Goal: Task Accomplishment & Management: Use online tool/utility

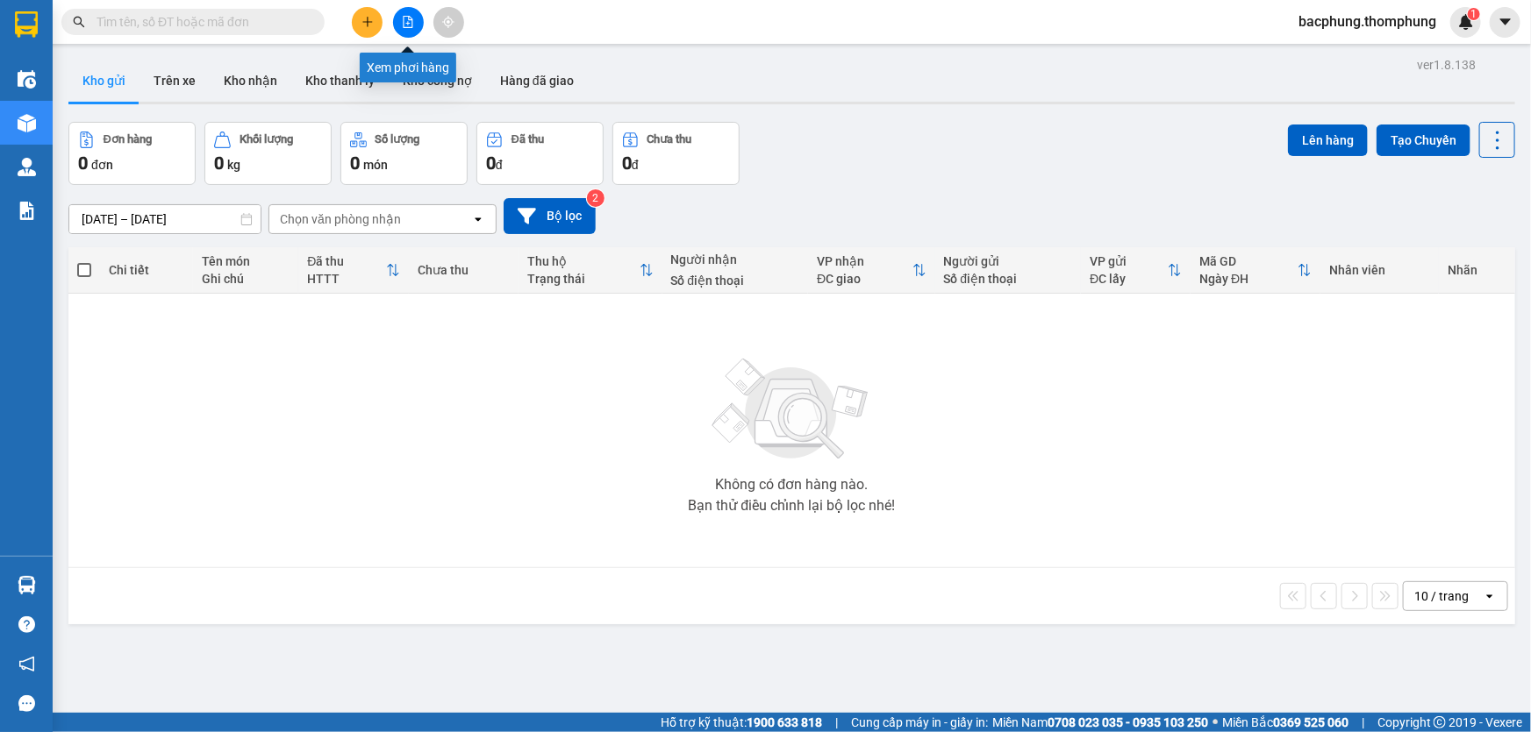
click at [403, 28] on button at bounding box center [408, 22] width 31 height 31
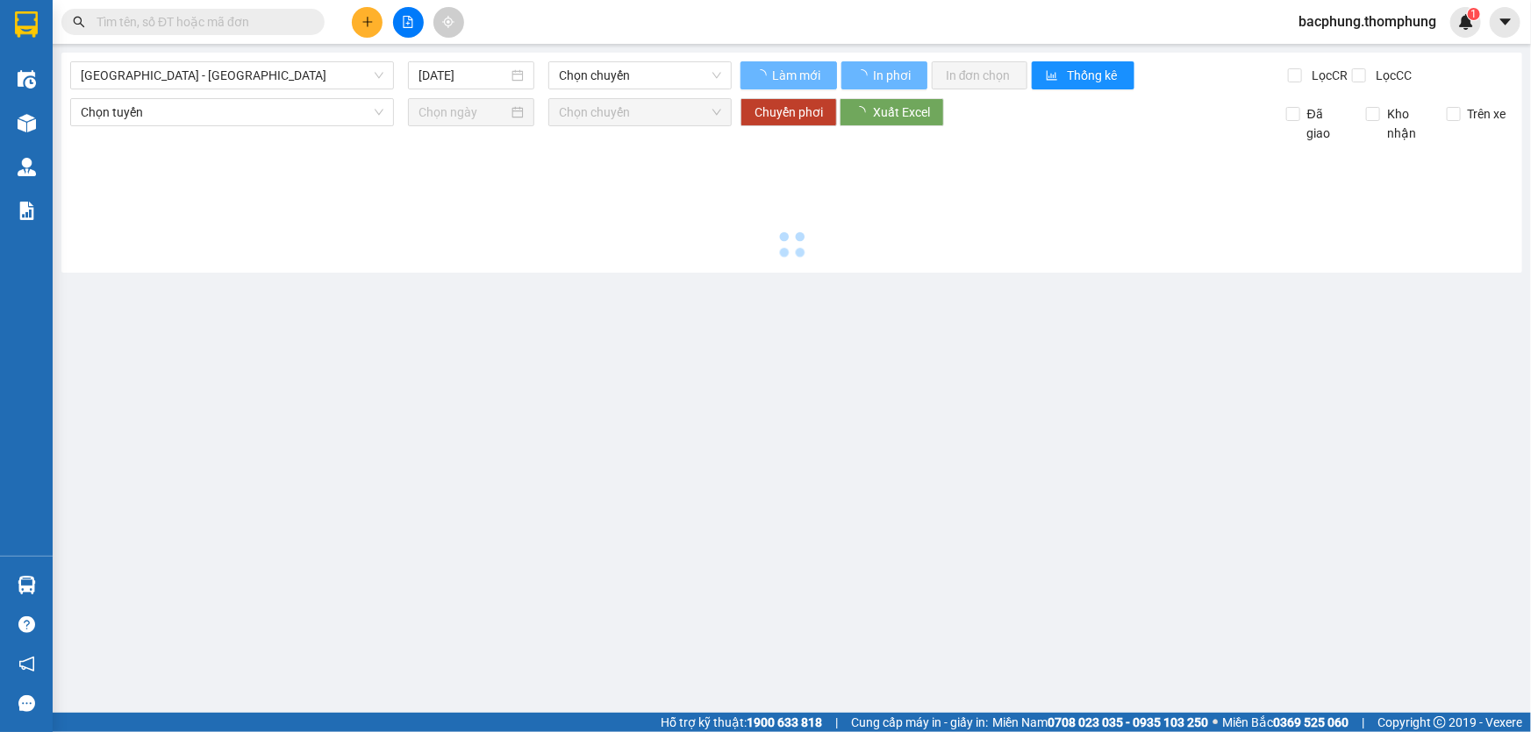
click at [403, 31] on button at bounding box center [408, 22] width 31 height 31
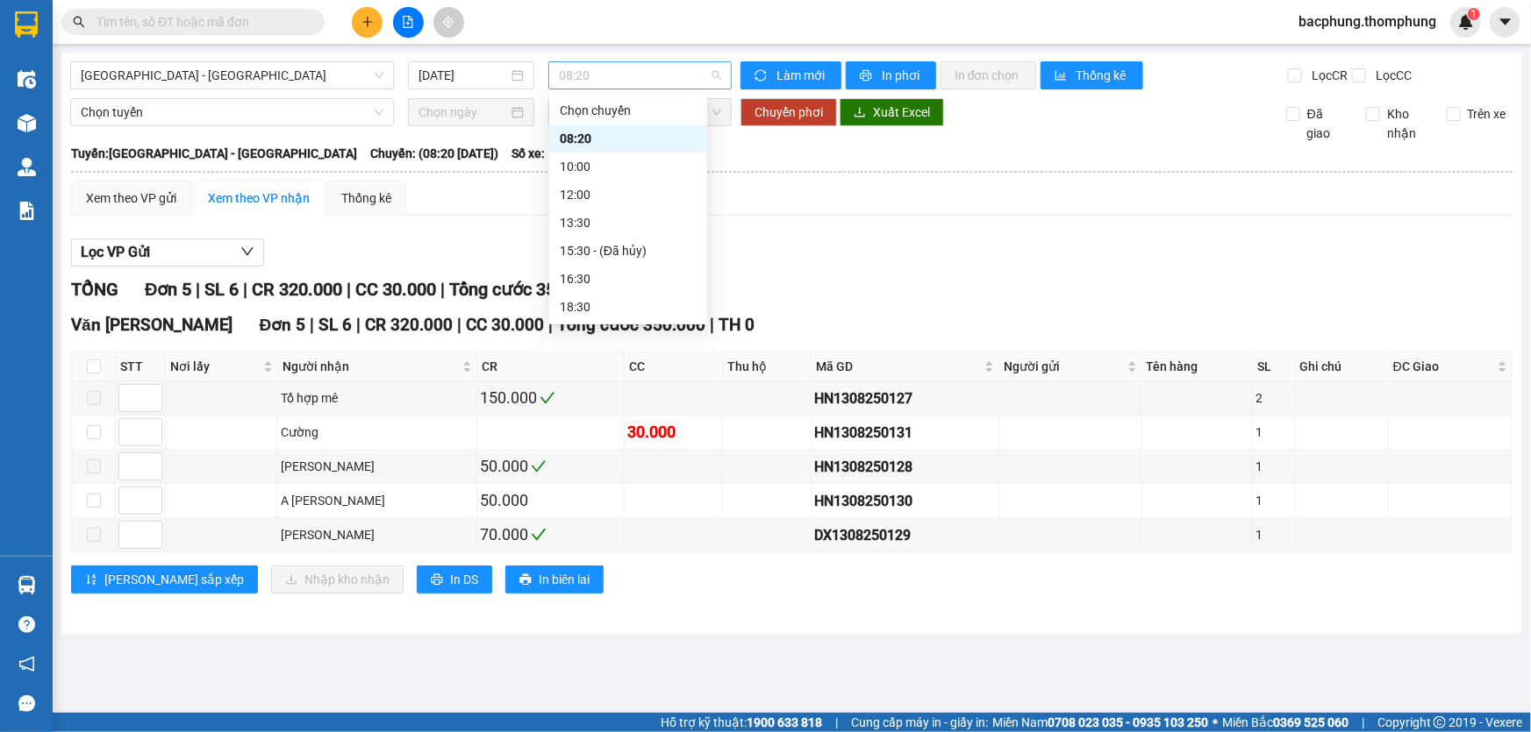
click at [578, 73] on span "08:20" at bounding box center [640, 75] width 162 height 26
click at [619, 160] on div "10:00" at bounding box center [628, 166] width 137 height 19
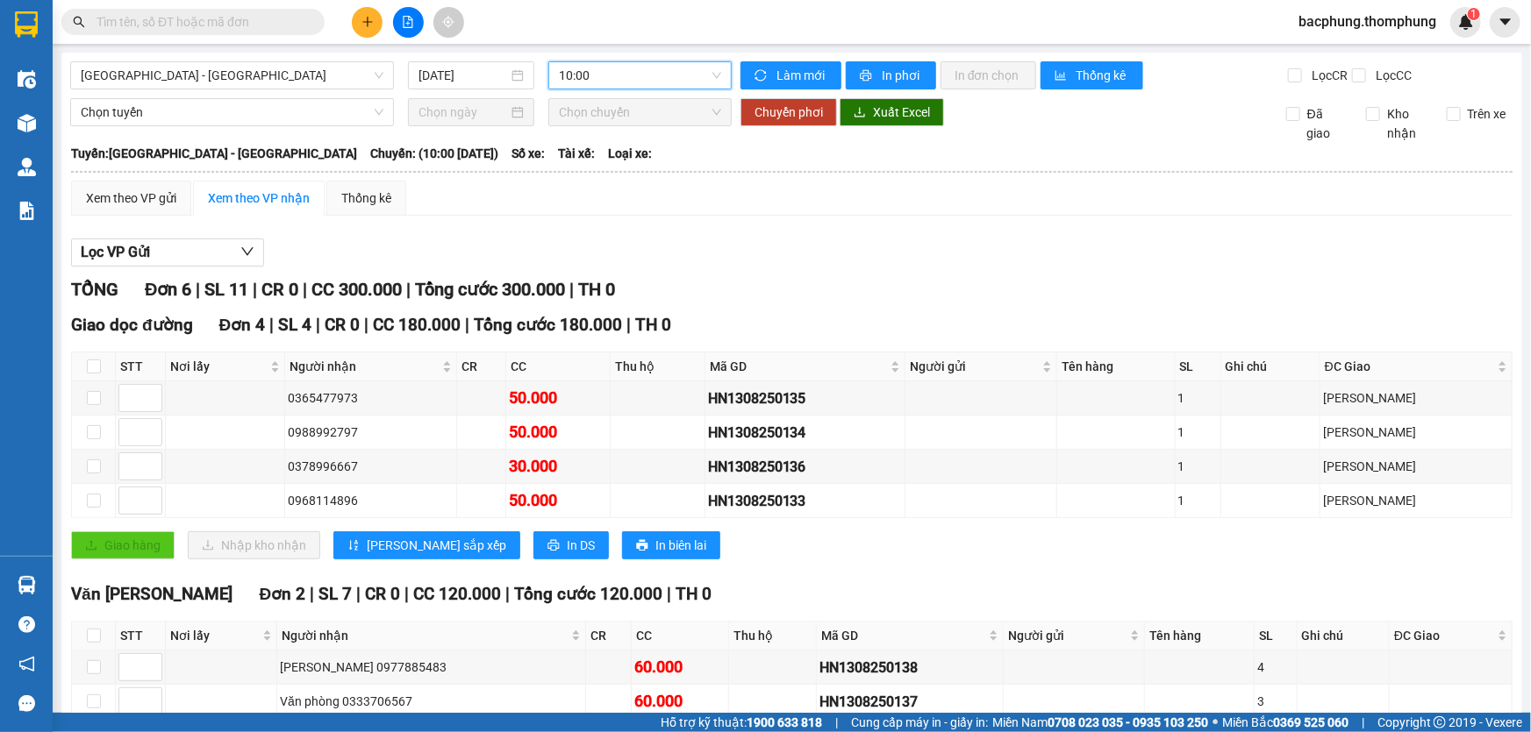
scroll to position [94, 0]
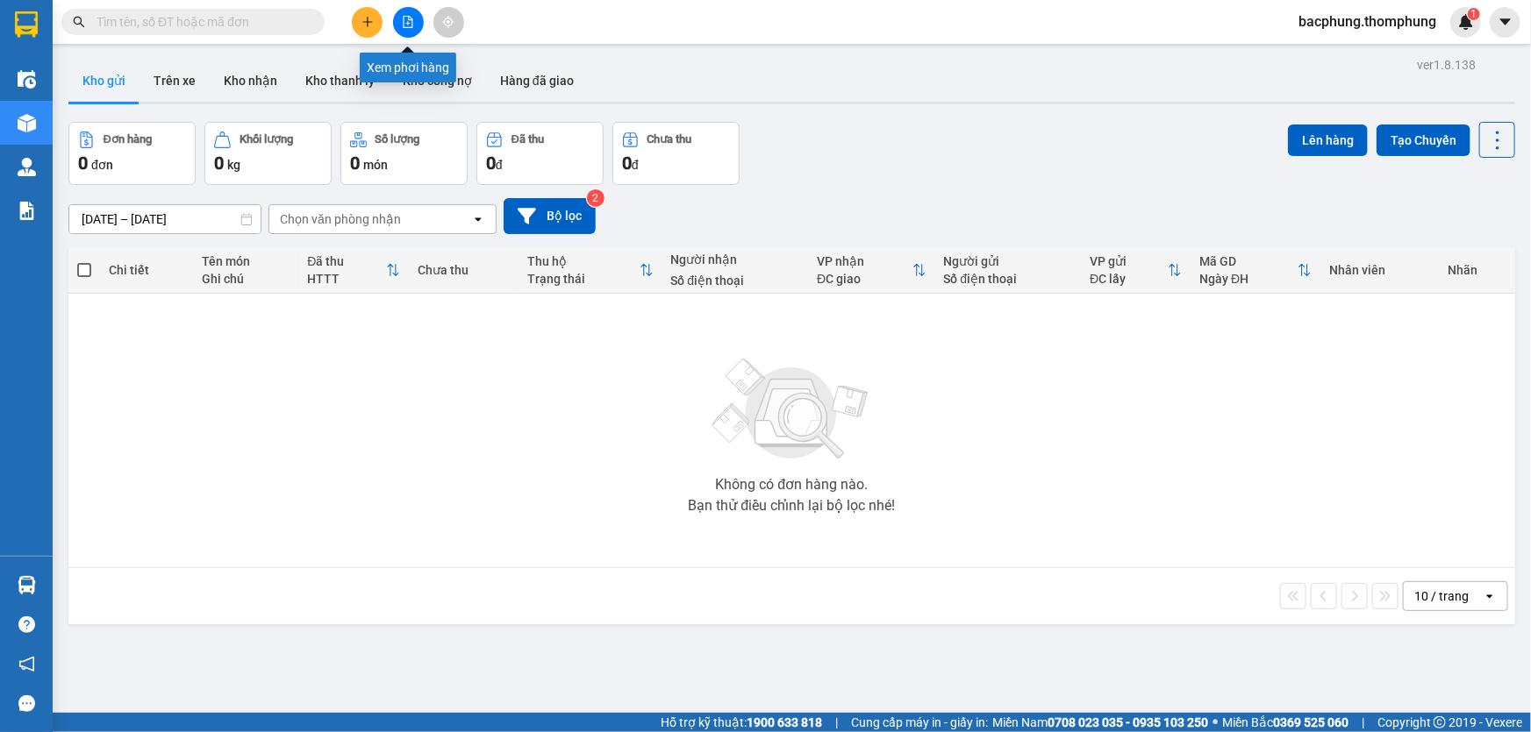
click at [403, 18] on icon "file-add" at bounding box center [408, 22] width 10 height 12
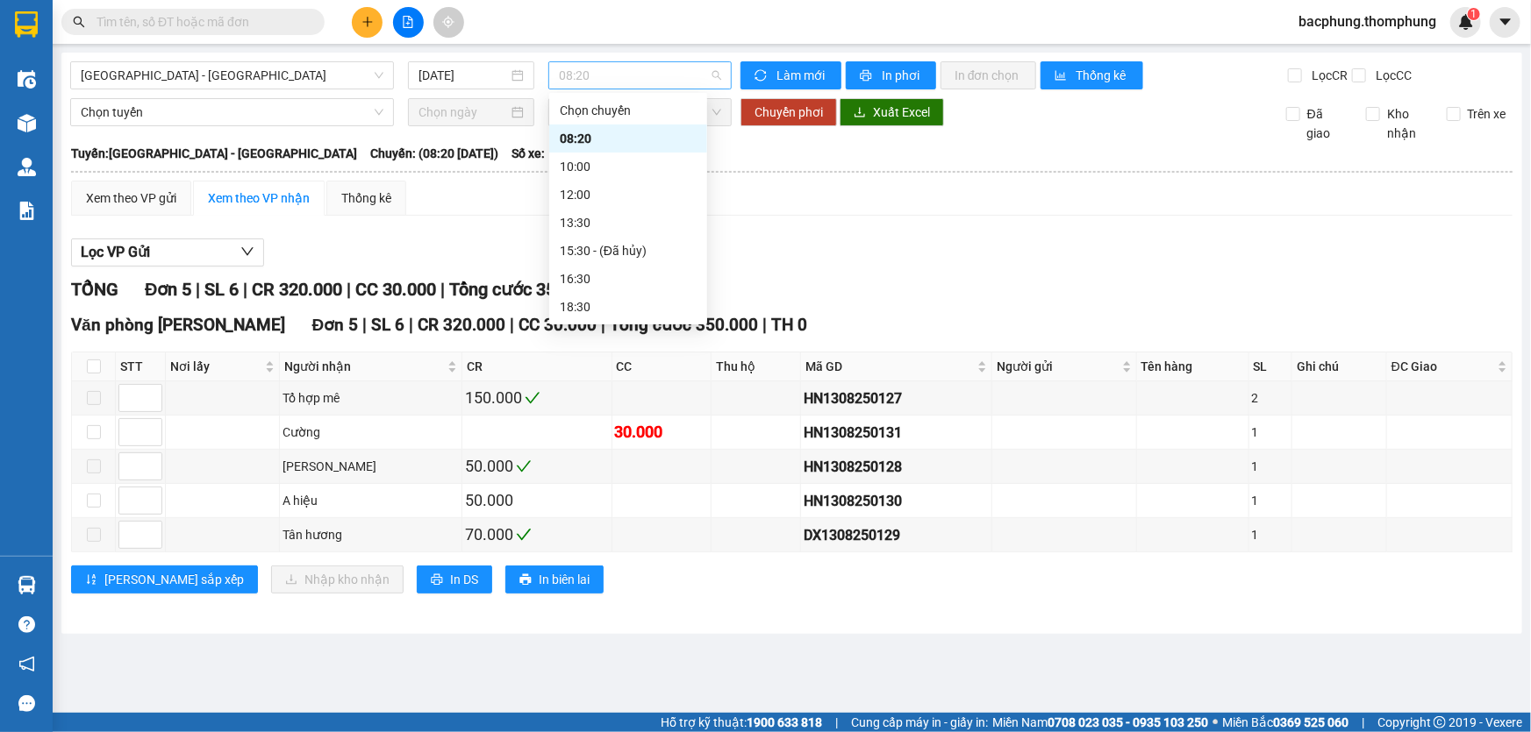
click at [659, 79] on span "08:20" at bounding box center [640, 75] width 162 height 26
click at [625, 164] on div "10:00" at bounding box center [628, 166] width 137 height 19
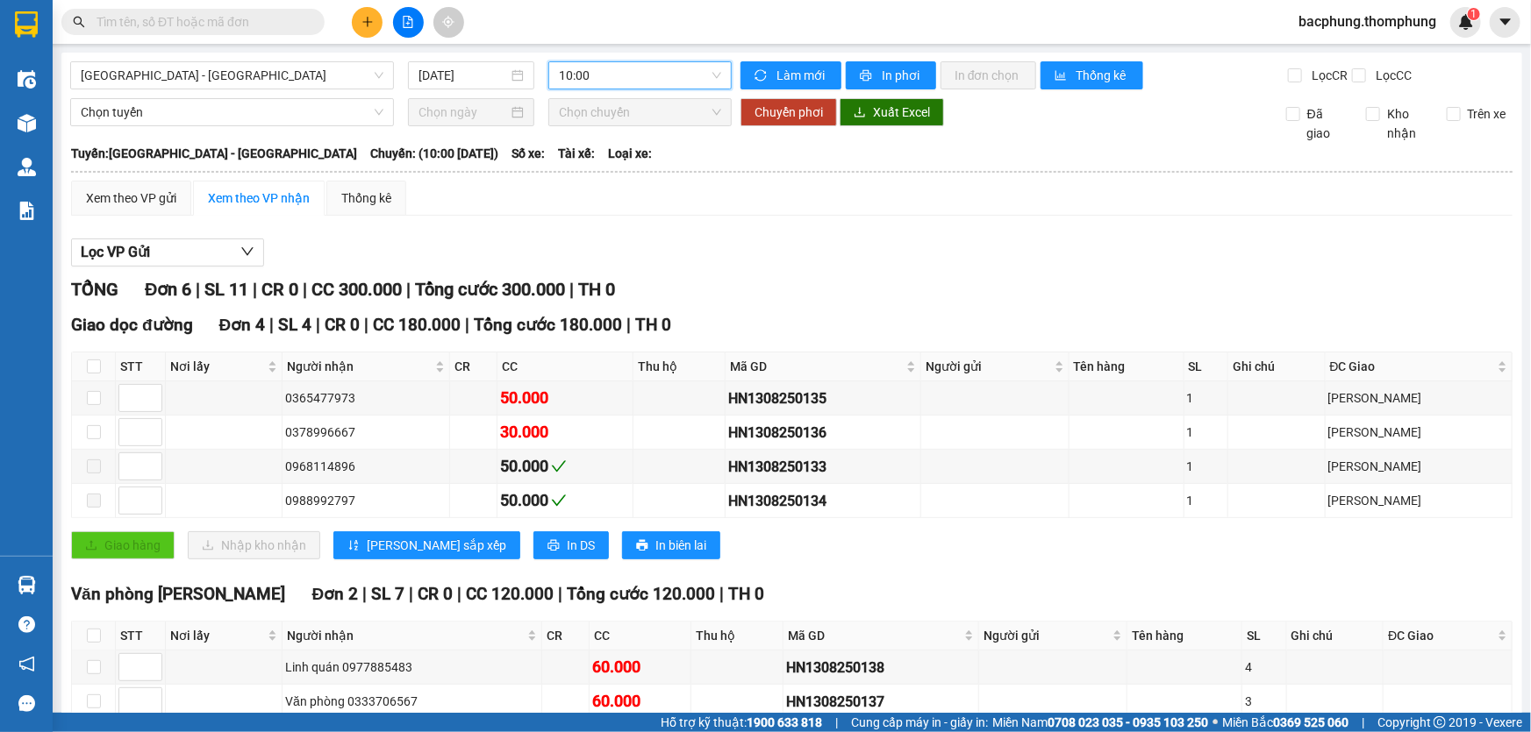
scroll to position [94, 0]
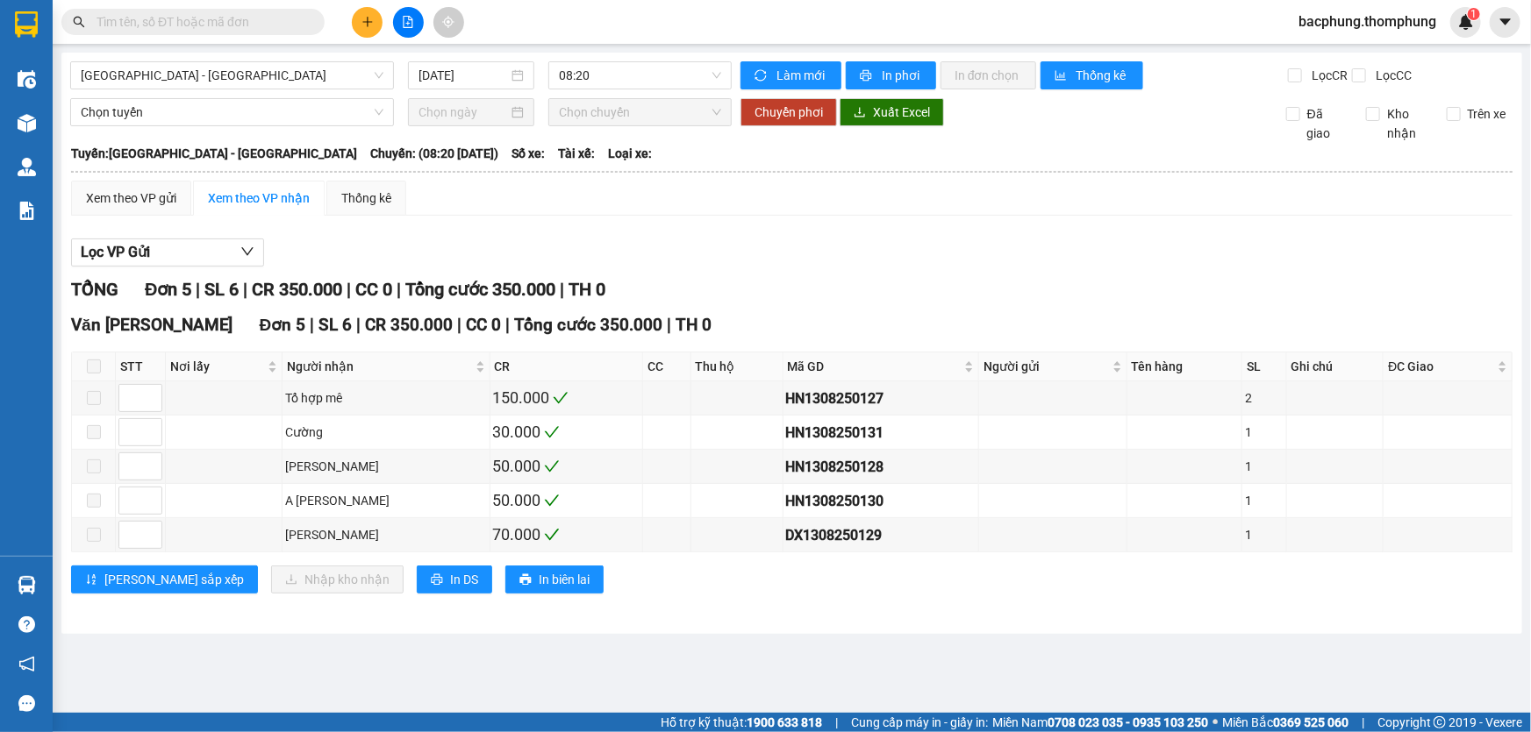
click at [408, 26] on icon "file-add" at bounding box center [408, 22] width 10 height 12
click at [653, 75] on span "08:20" at bounding box center [640, 75] width 162 height 26
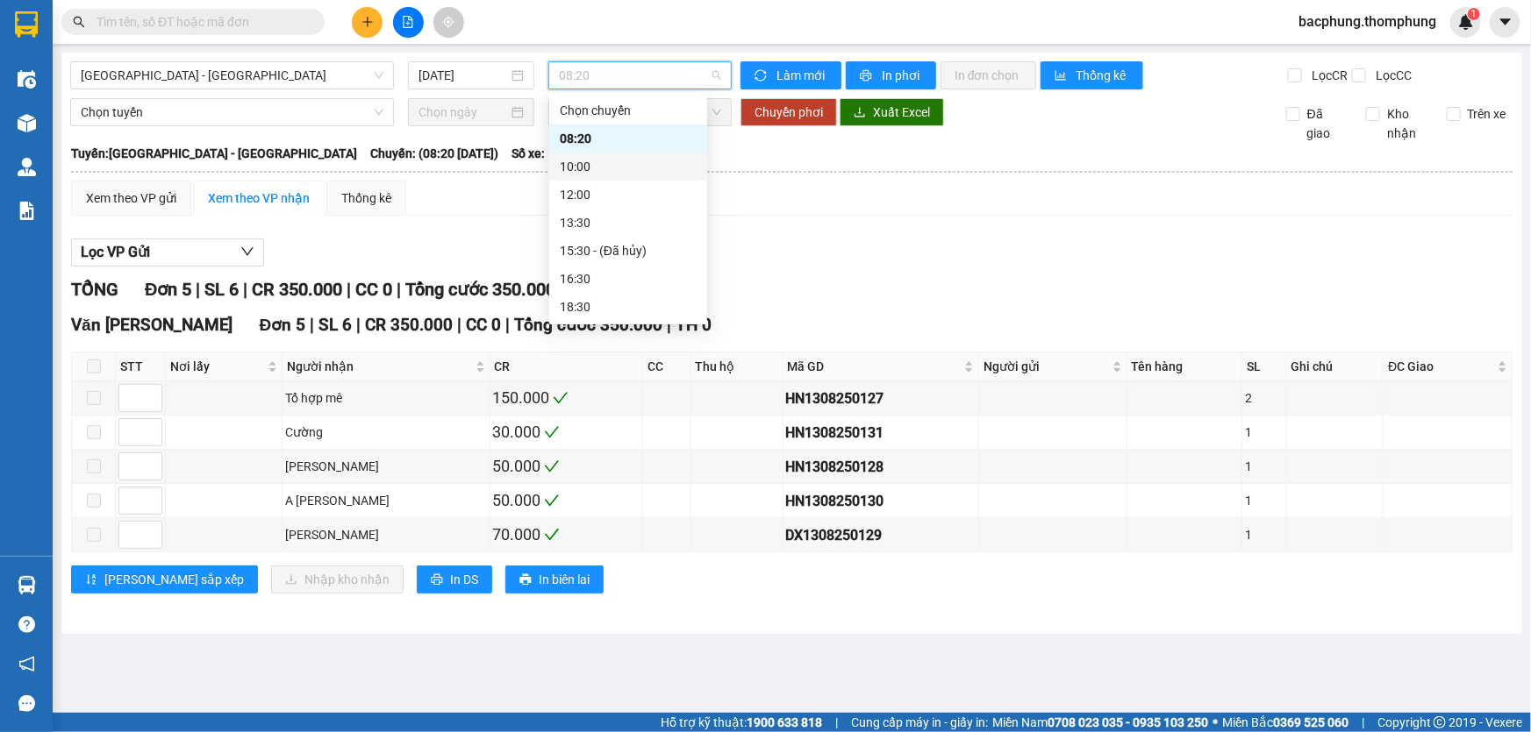
click at [632, 172] on div "10:00" at bounding box center [628, 166] width 137 height 19
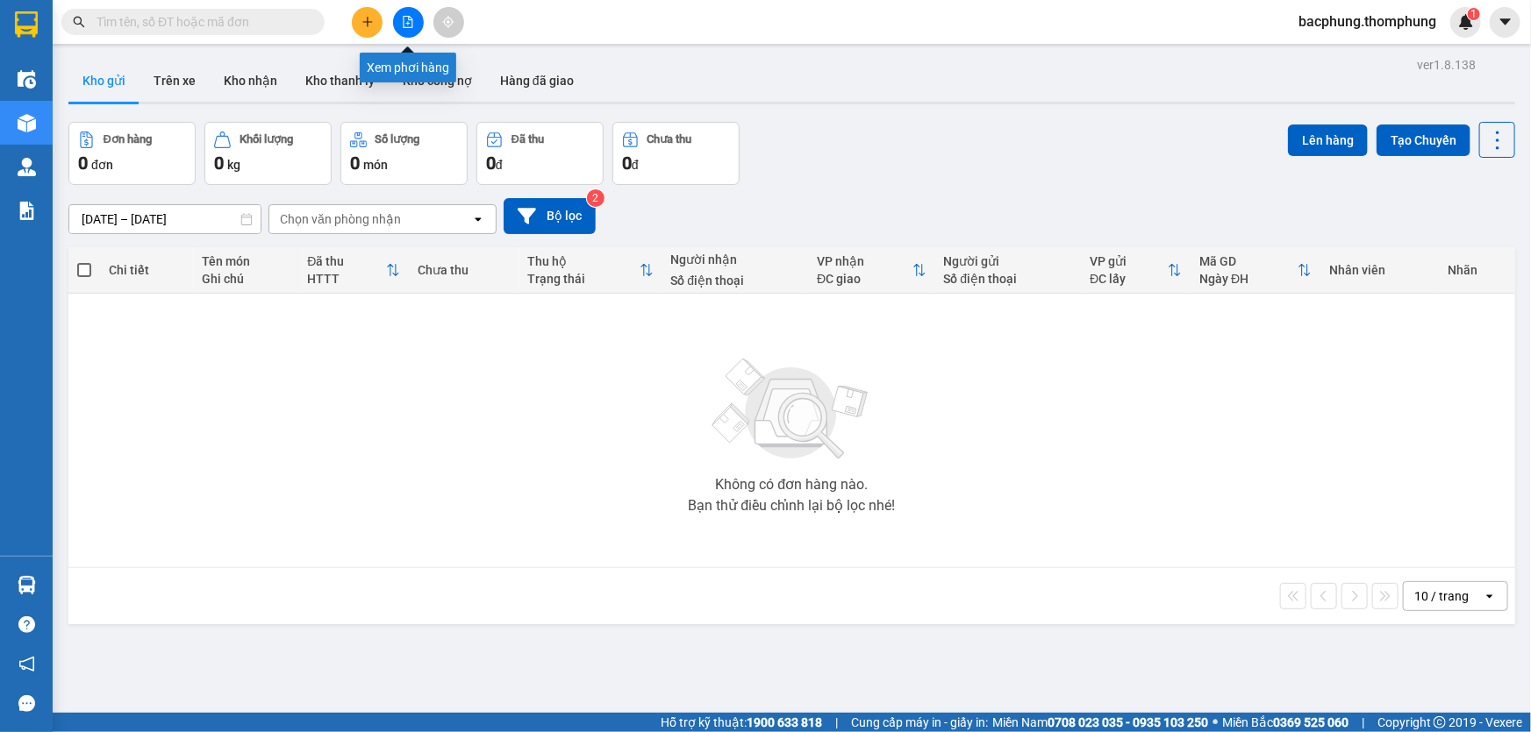
click at [402, 26] on icon "file-add" at bounding box center [408, 22] width 12 height 12
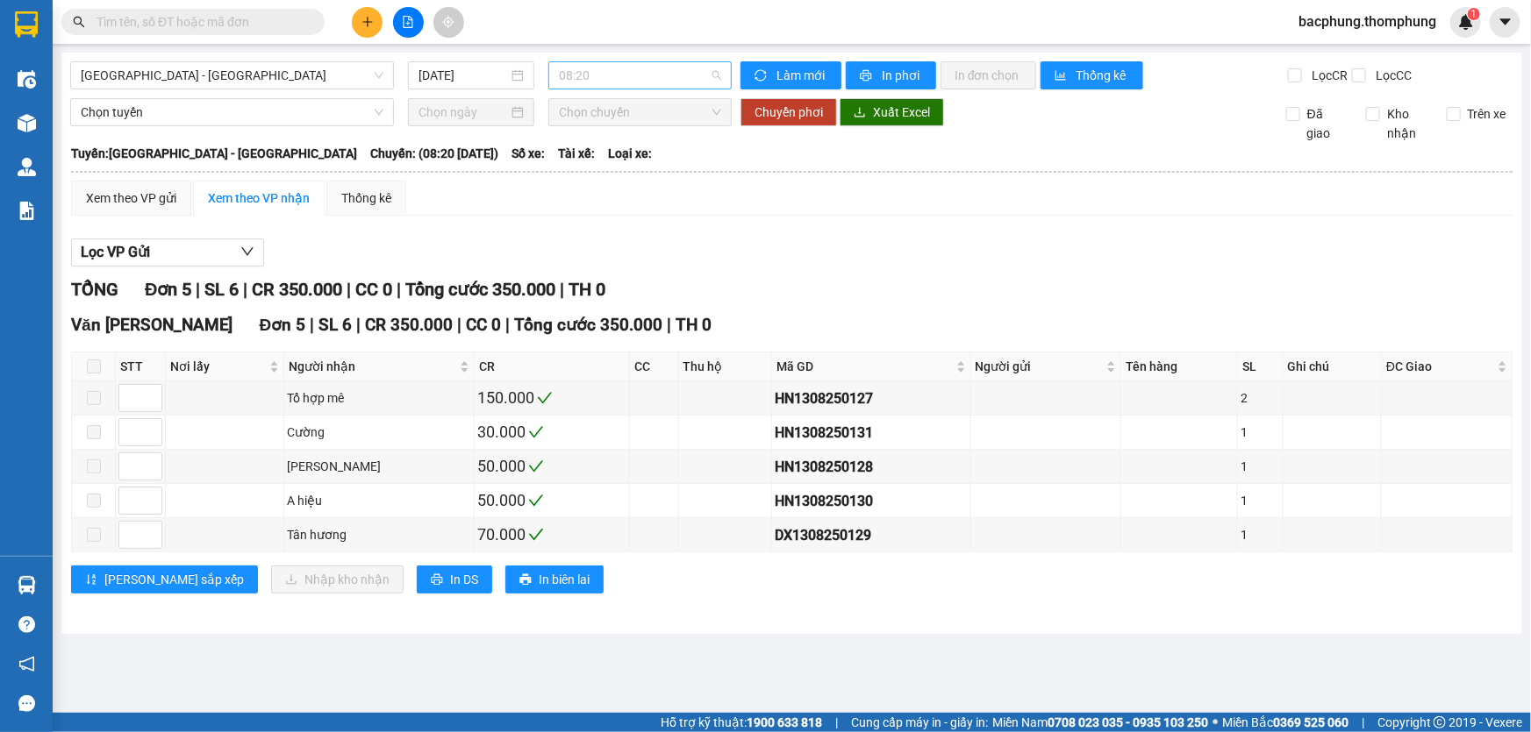
click at [623, 72] on span "08:20" at bounding box center [640, 75] width 162 height 26
click at [600, 305] on div "18:30" at bounding box center [628, 306] width 137 height 19
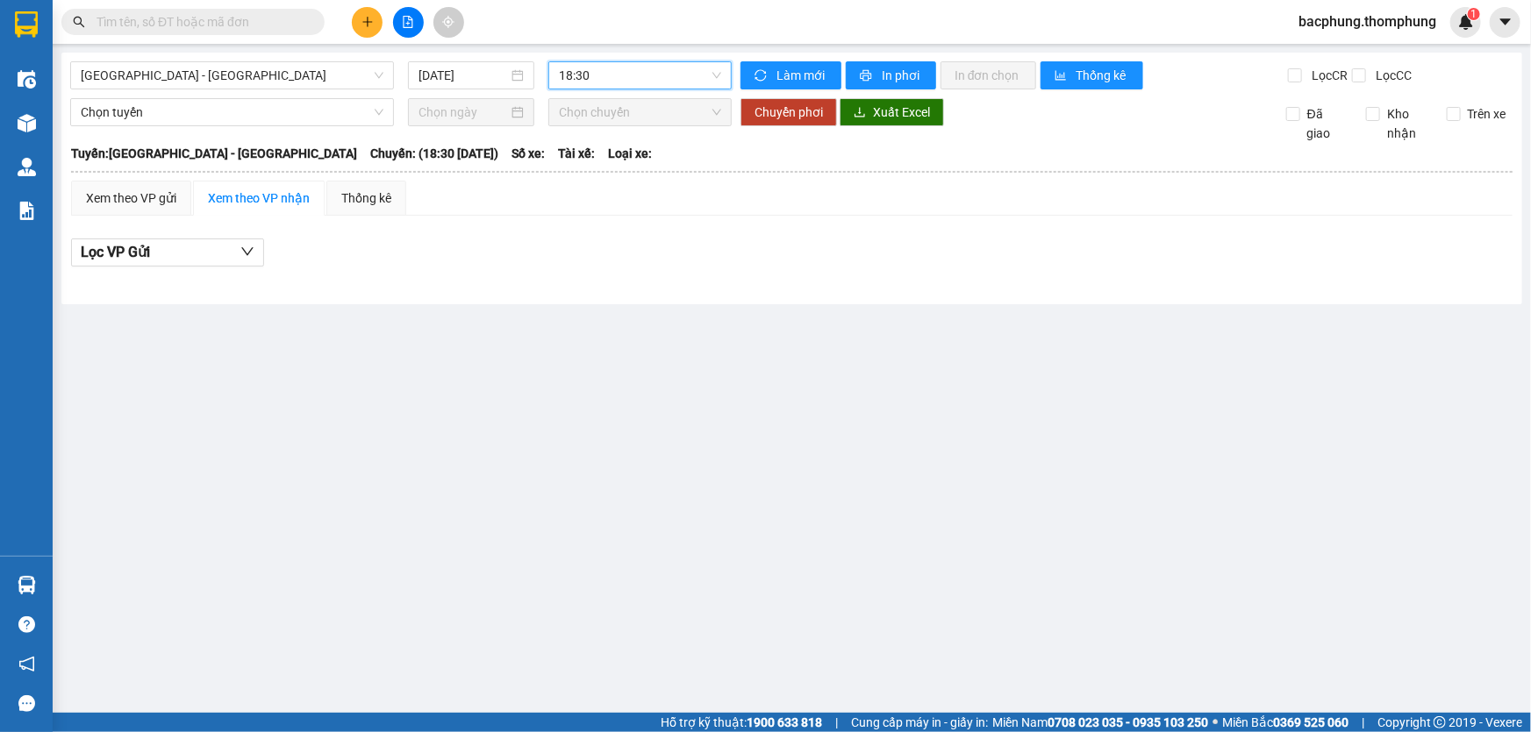
click at [608, 118] on span "Chọn chuyến" at bounding box center [640, 112] width 162 height 26
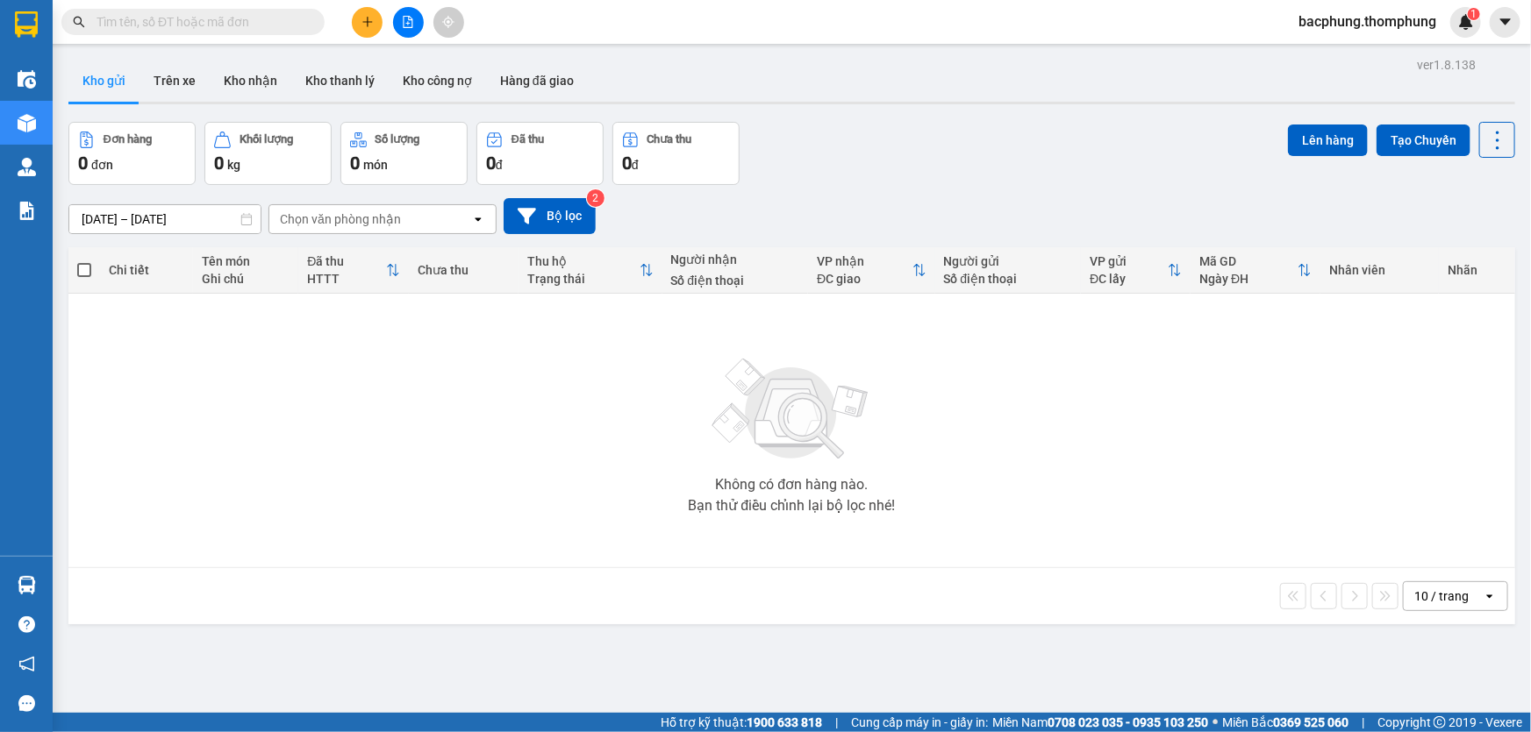
click at [403, 18] on icon "file-add" at bounding box center [408, 22] width 12 height 12
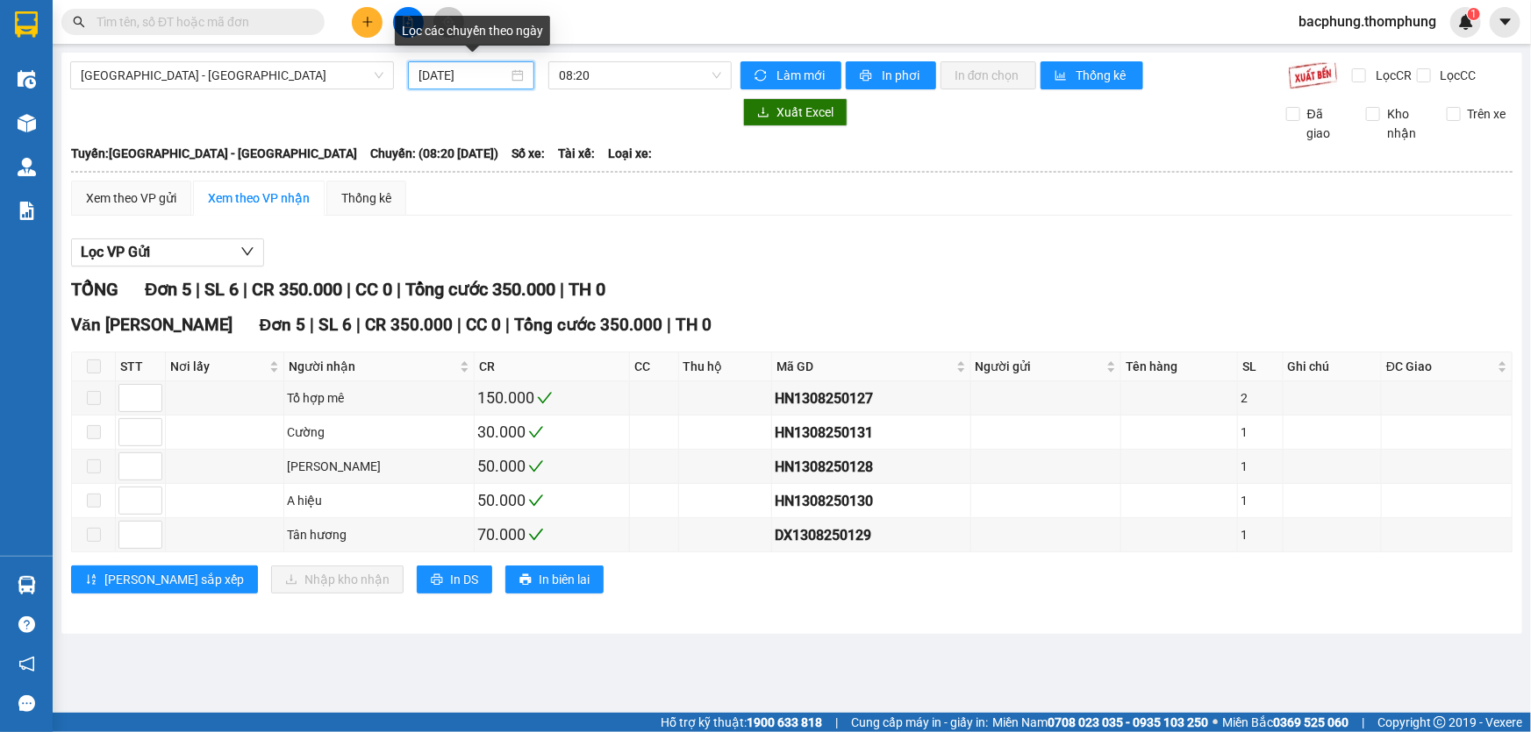
click at [468, 71] on input "[DATE]" at bounding box center [462, 75] width 89 height 19
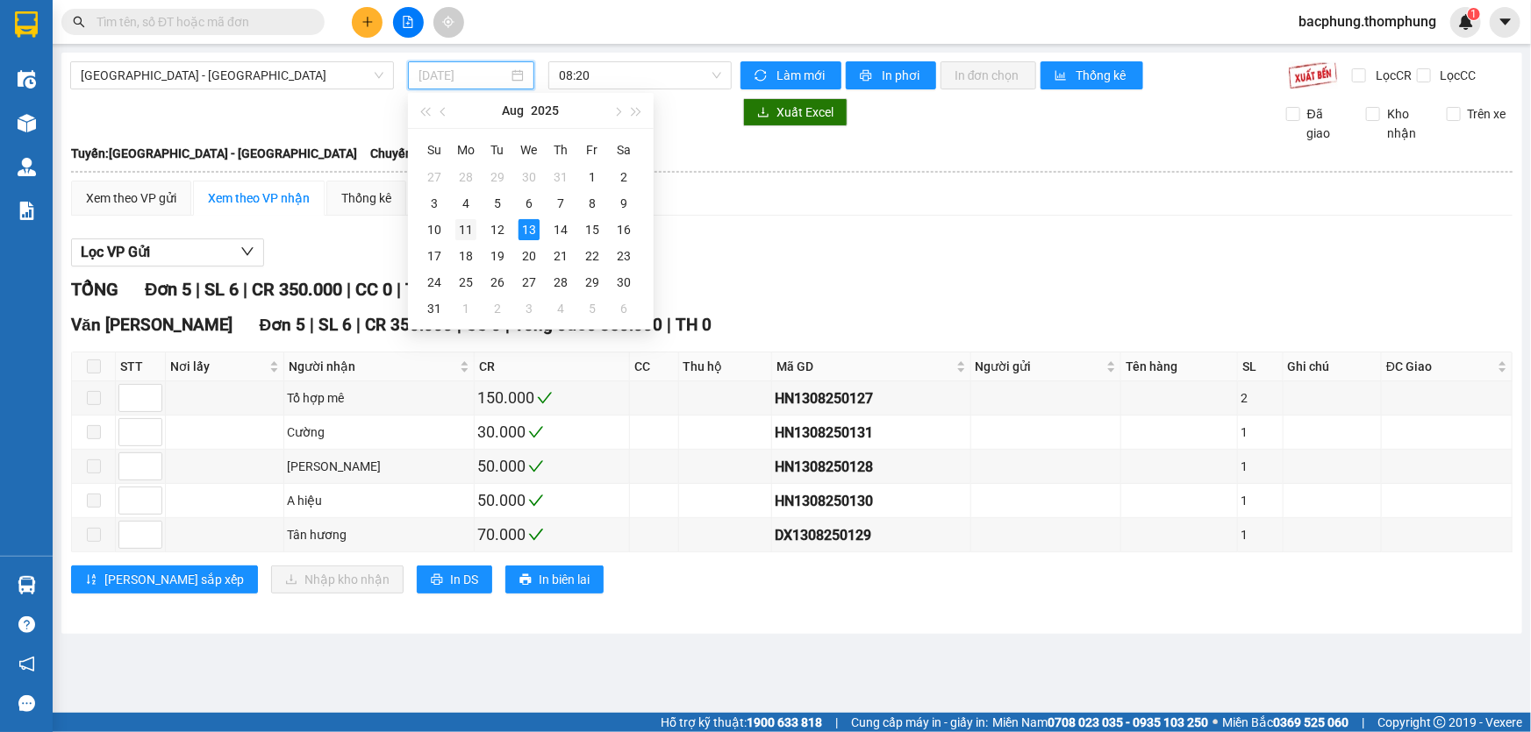
click at [470, 232] on div "11" at bounding box center [465, 229] width 21 height 21
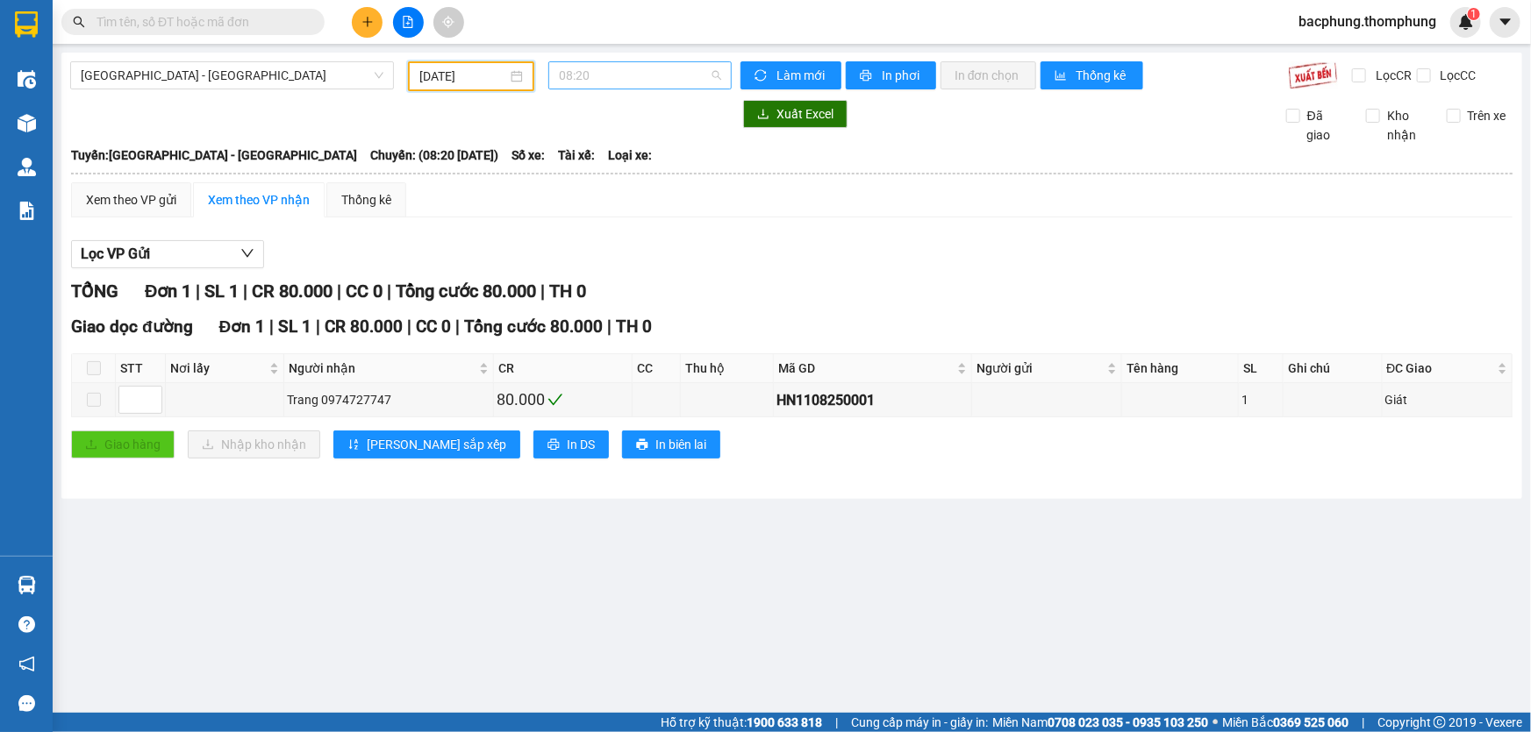
click at [647, 75] on span "08:20" at bounding box center [640, 75] width 162 height 26
click at [625, 168] on div "10:00" at bounding box center [628, 166] width 137 height 19
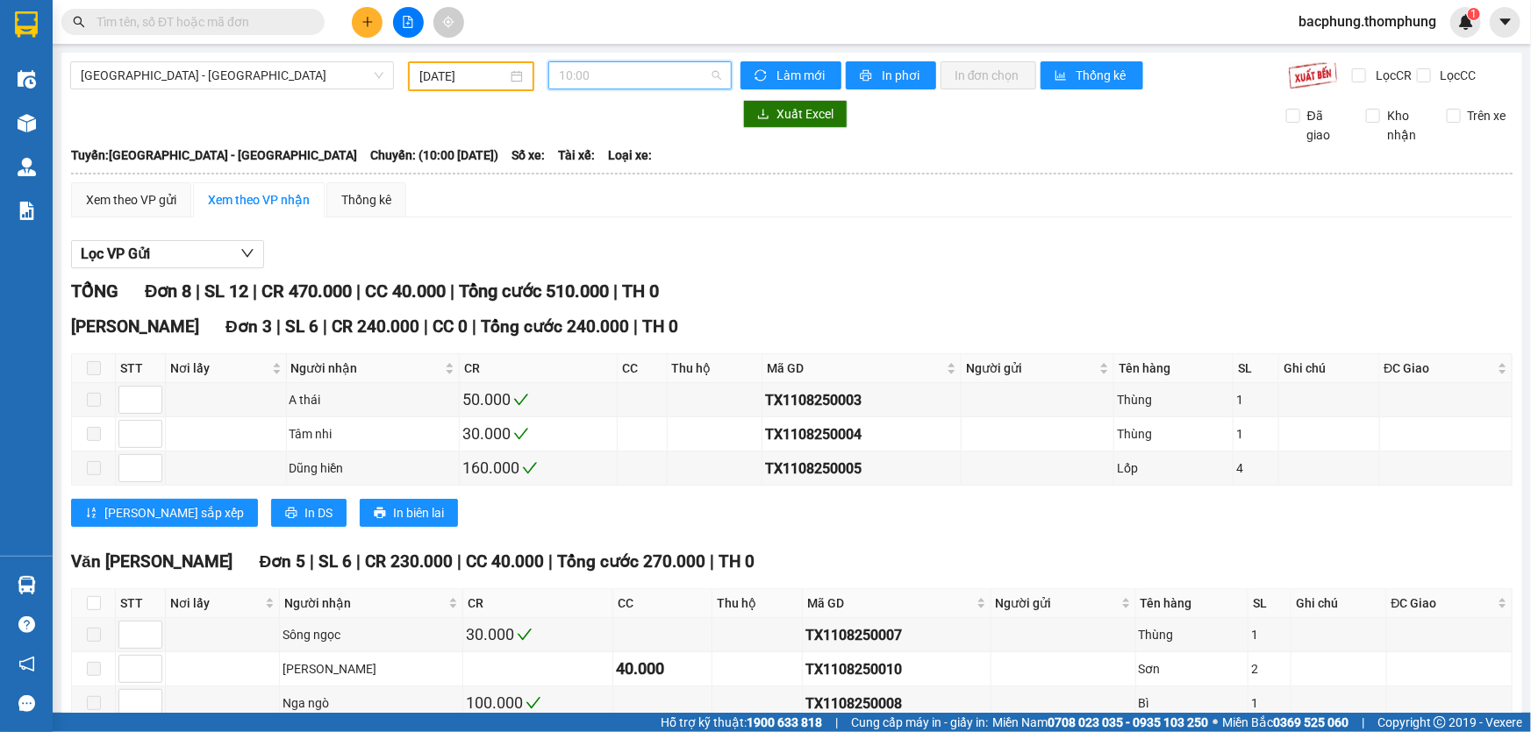
click at [590, 74] on span "10:00" at bounding box center [640, 75] width 162 height 26
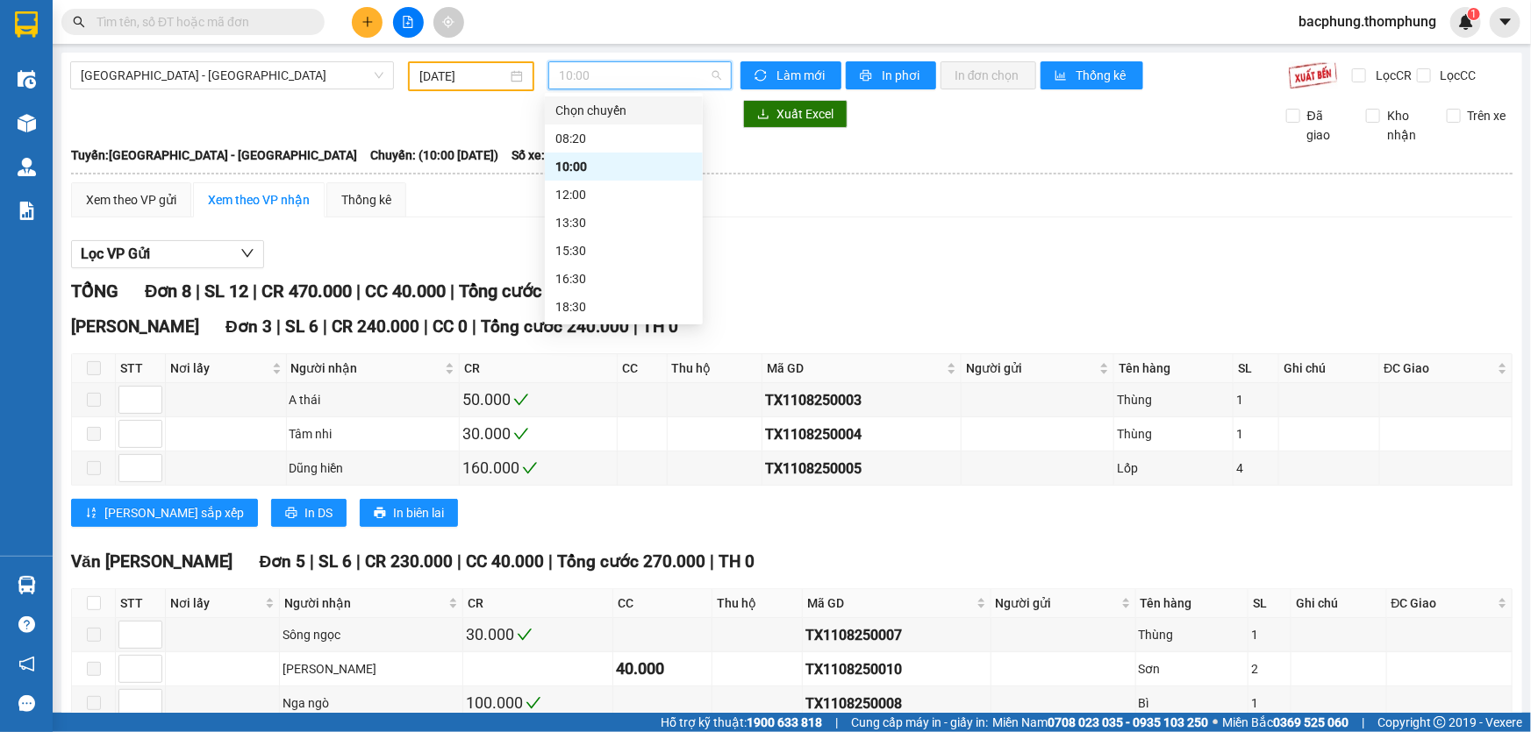
drag, startPoint x: 749, startPoint y: 158, endPoint x: 737, endPoint y: 149, distance: 15.1
click at [737, 149] on div "Tuyến: Hà Nội - Nghệ An Chuyến: (10:00 - 11/08/2025) Số xe: Tài xế: Loại xe:" at bounding box center [791, 155] width 1441 height 19
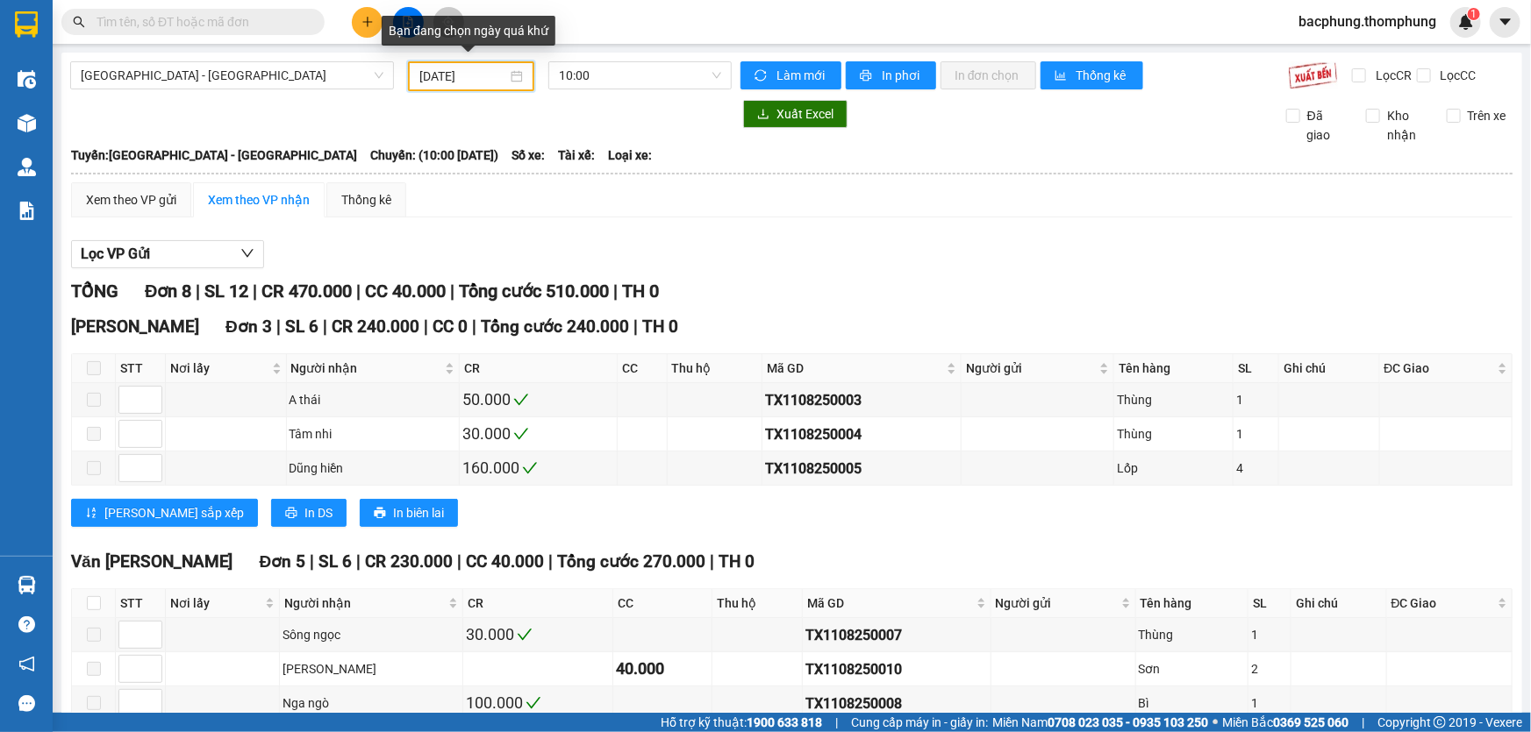
click at [482, 77] on input "11/08/2025" at bounding box center [463, 76] width 88 height 19
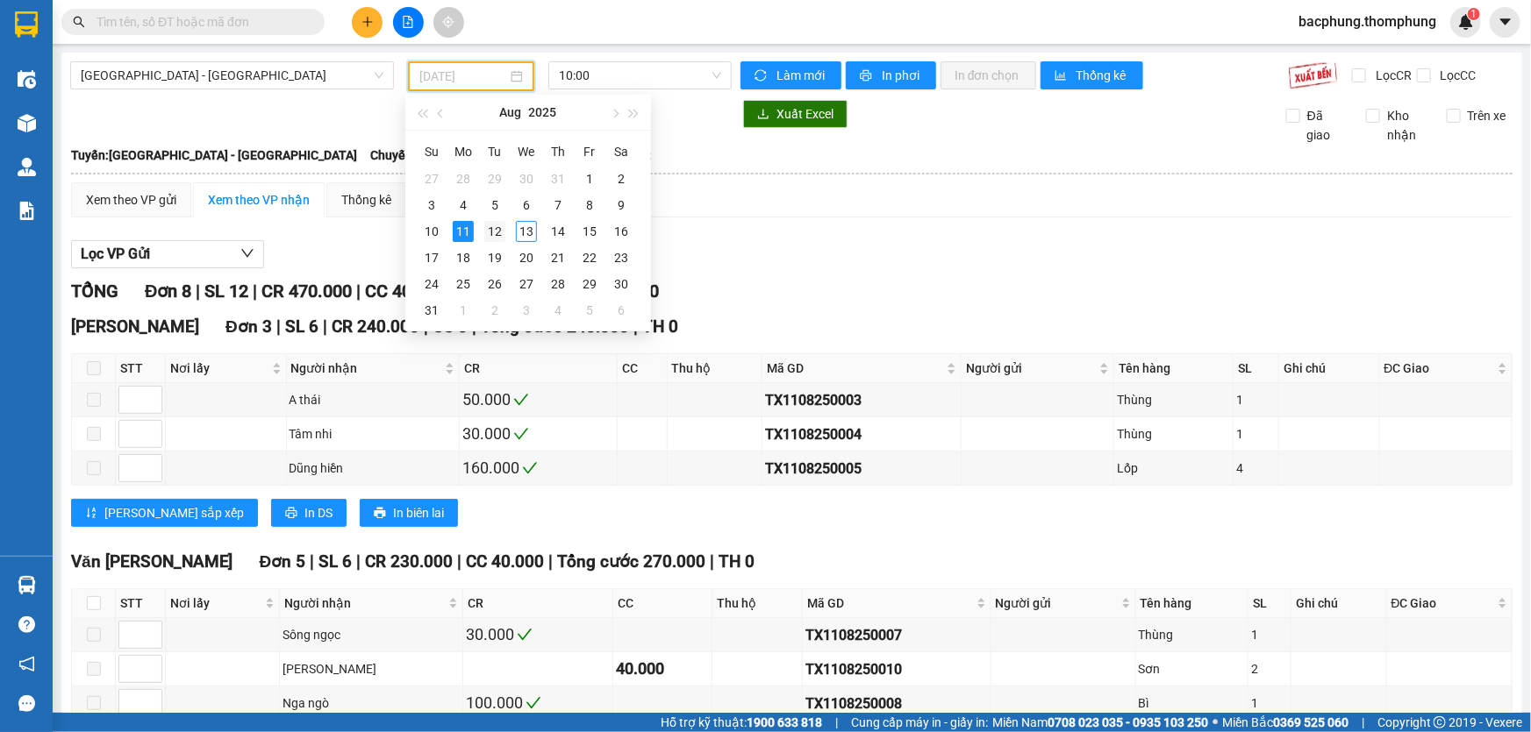
click at [495, 232] on div "12" at bounding box center [494, 231] width 21 height 21
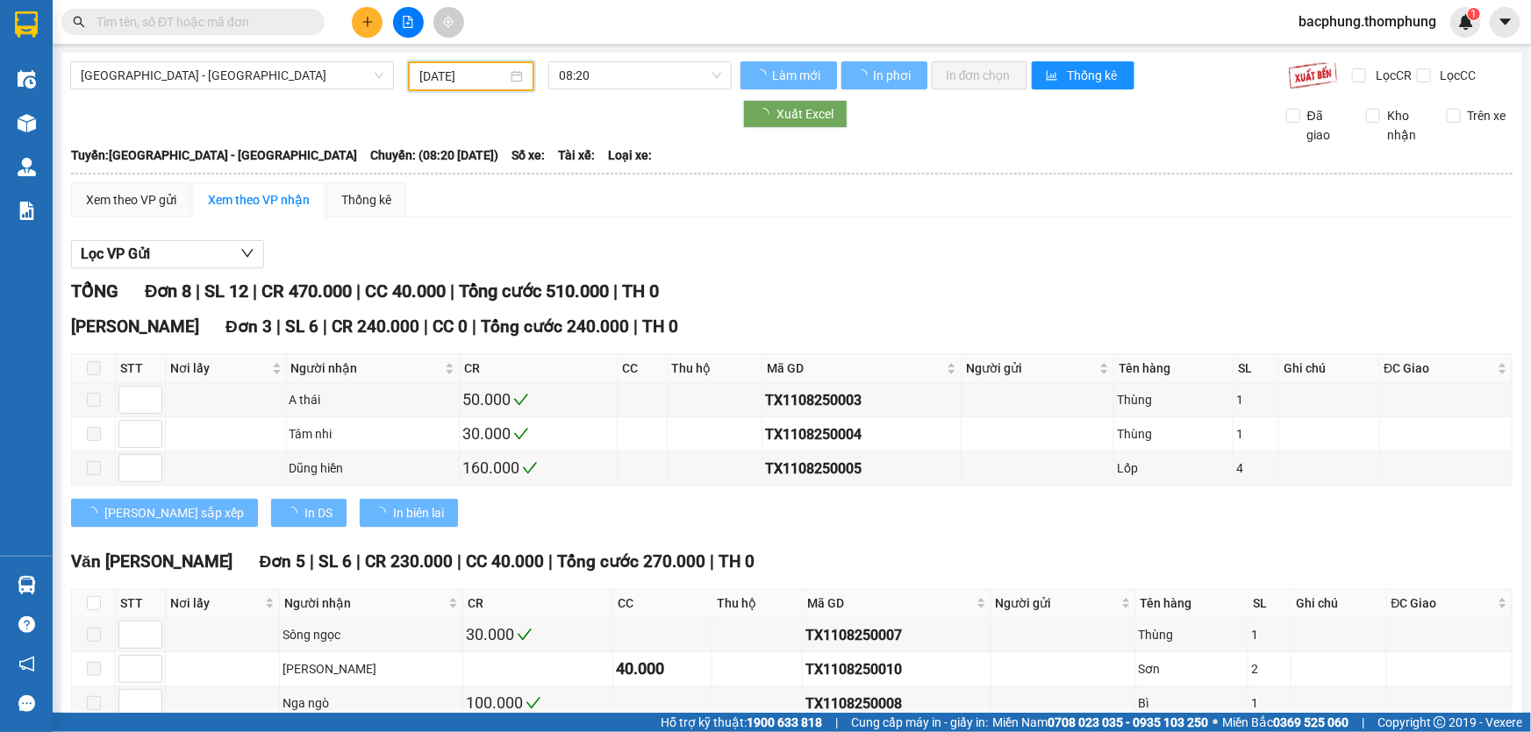
type input "[DATE]"
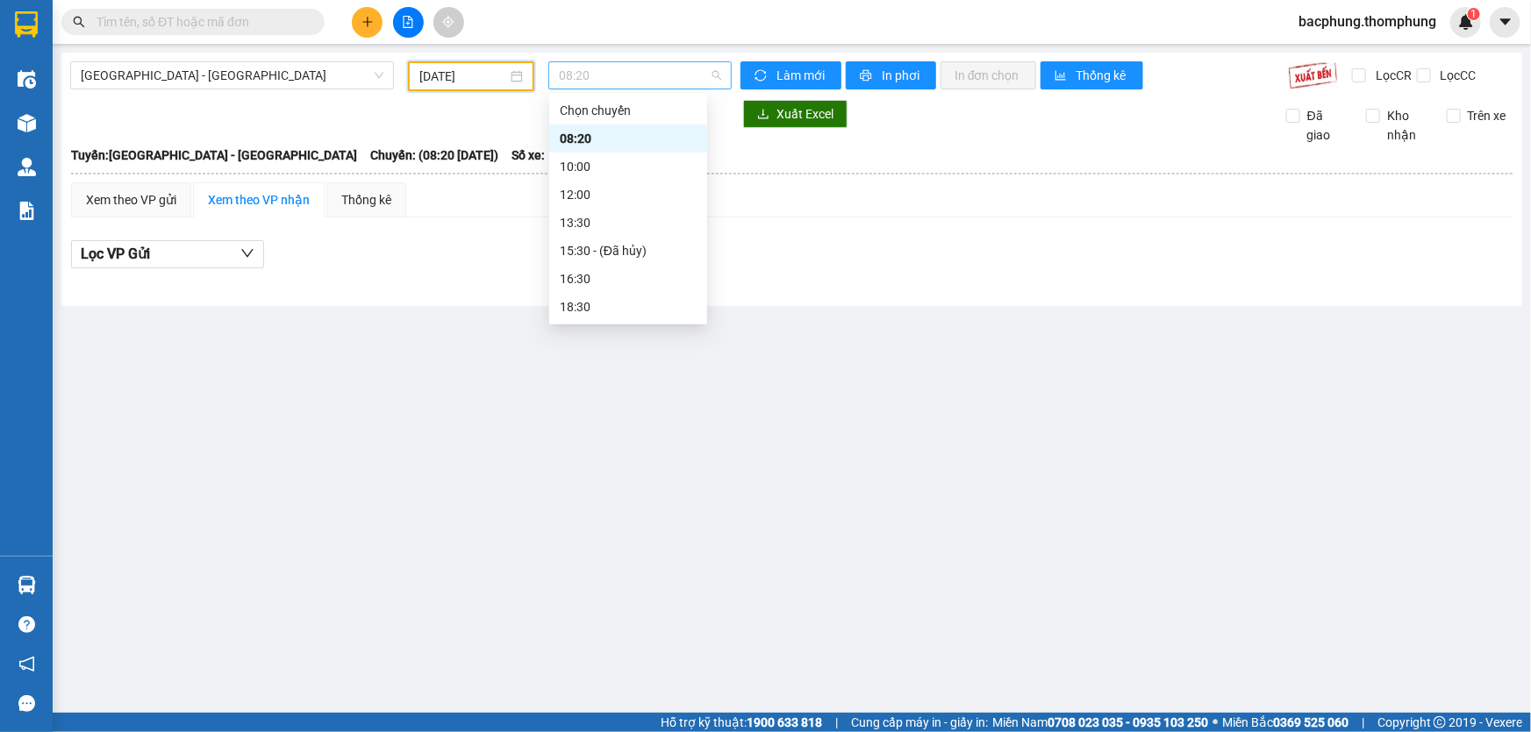
click at [597, 74] on span "08:20" at bounding box center [640, 75] width 162 height 26
click at [607, 167] on div "10:00" at bounding box center [628, 166] width 137 height 19
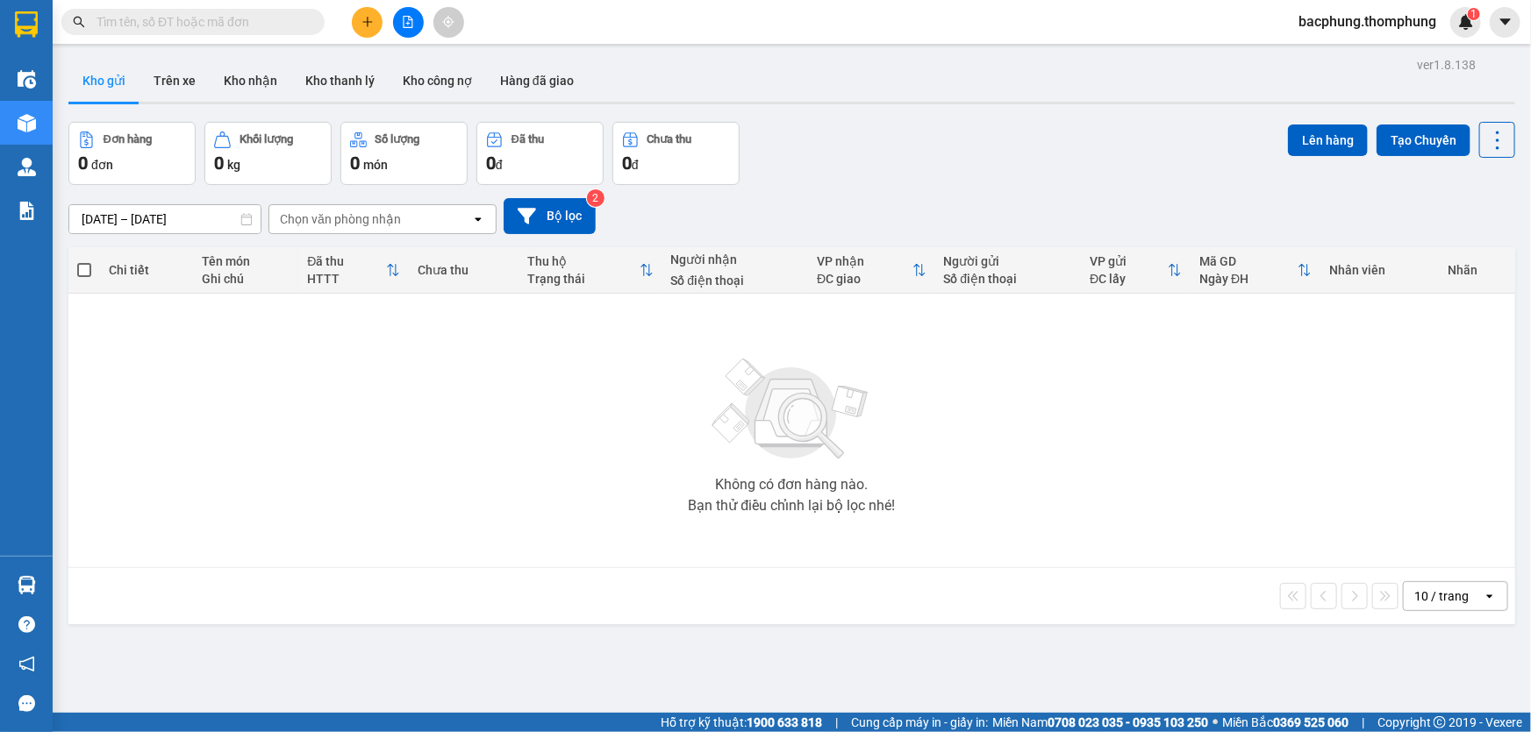
click at [409, 19] on icon "file-add" at bounding box center [408, 22] width 10 height 12
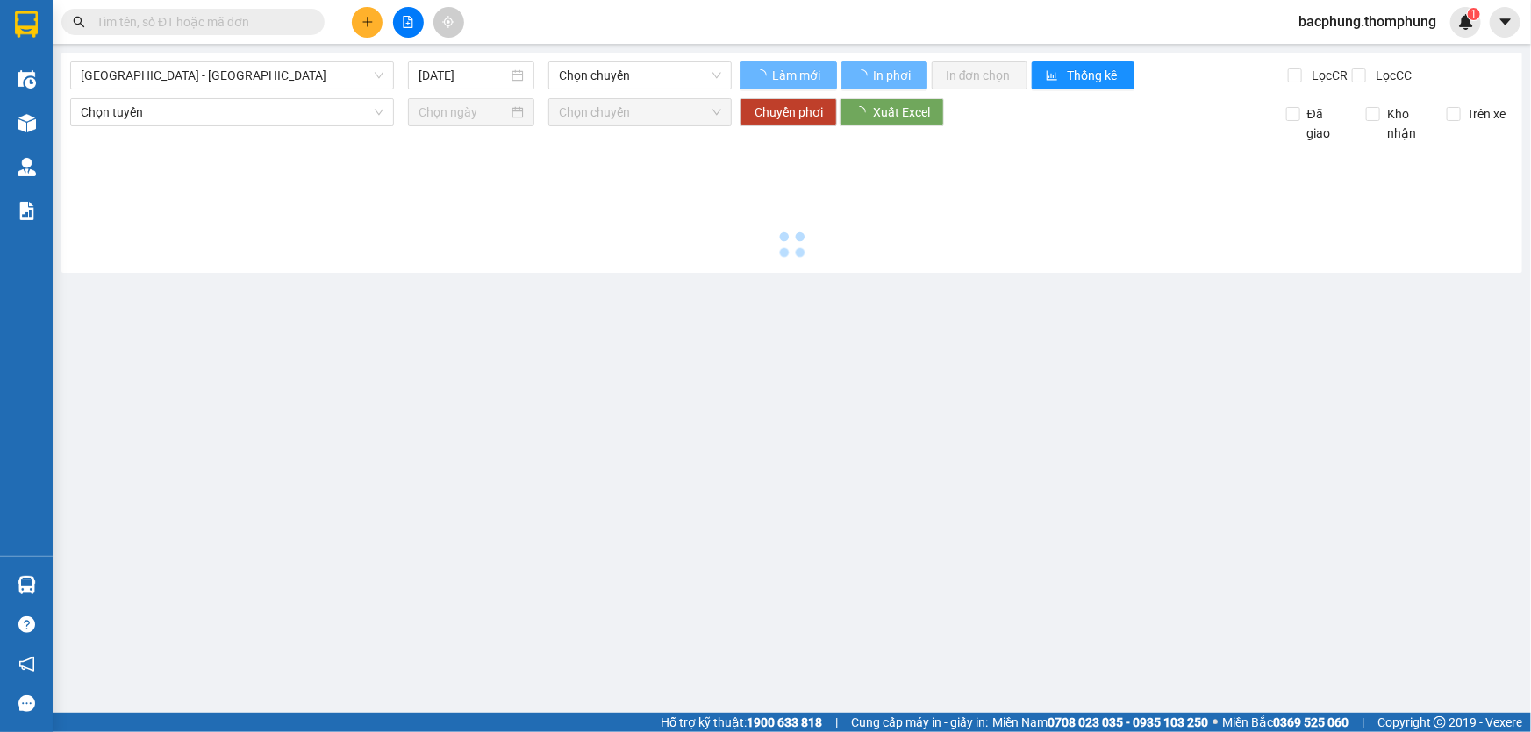
click at [410, 19] on icon "file-add" at bounding box center [408, 22] width 10 height 12
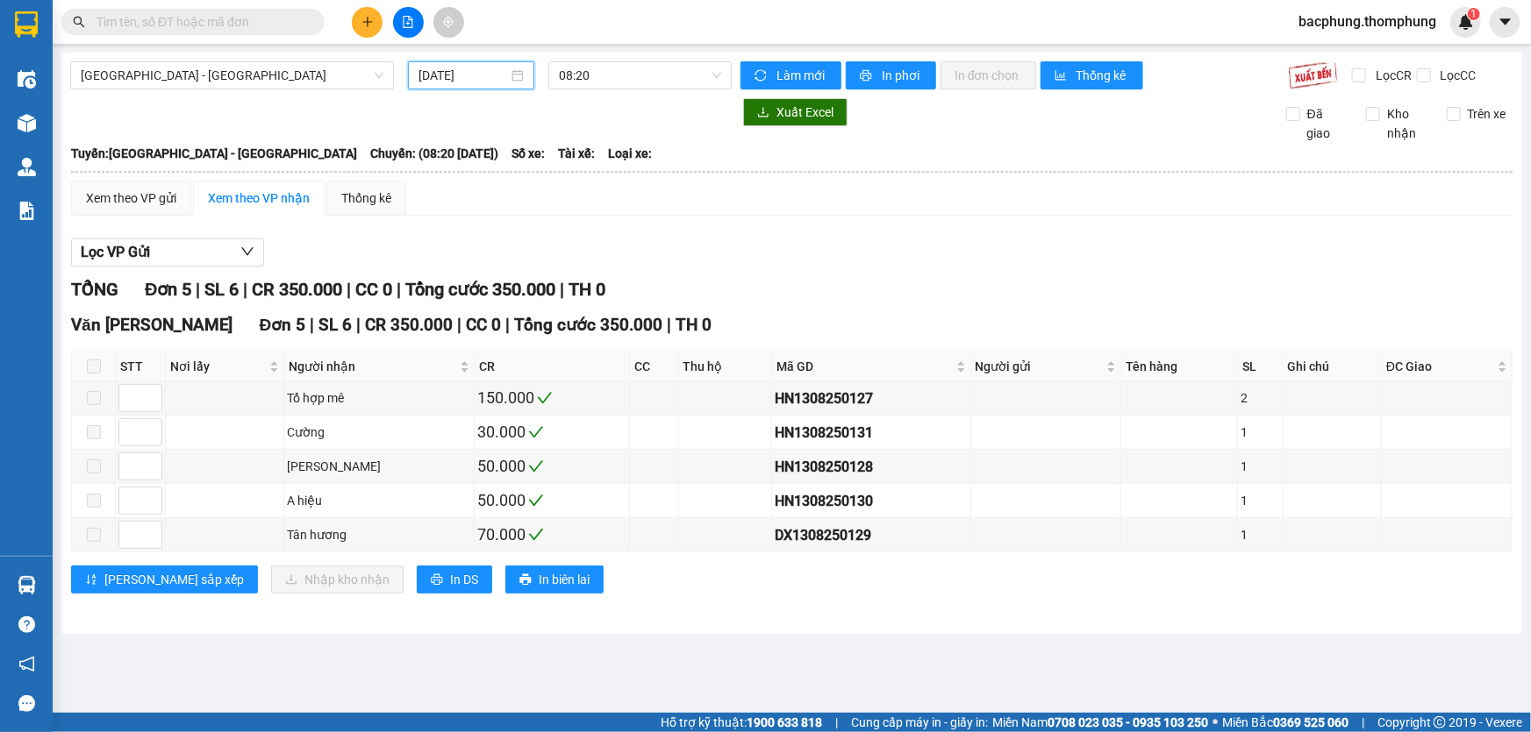
click at [477, 75] on input "[DATE]" at bounding box center [462, 75] width 89 height 19
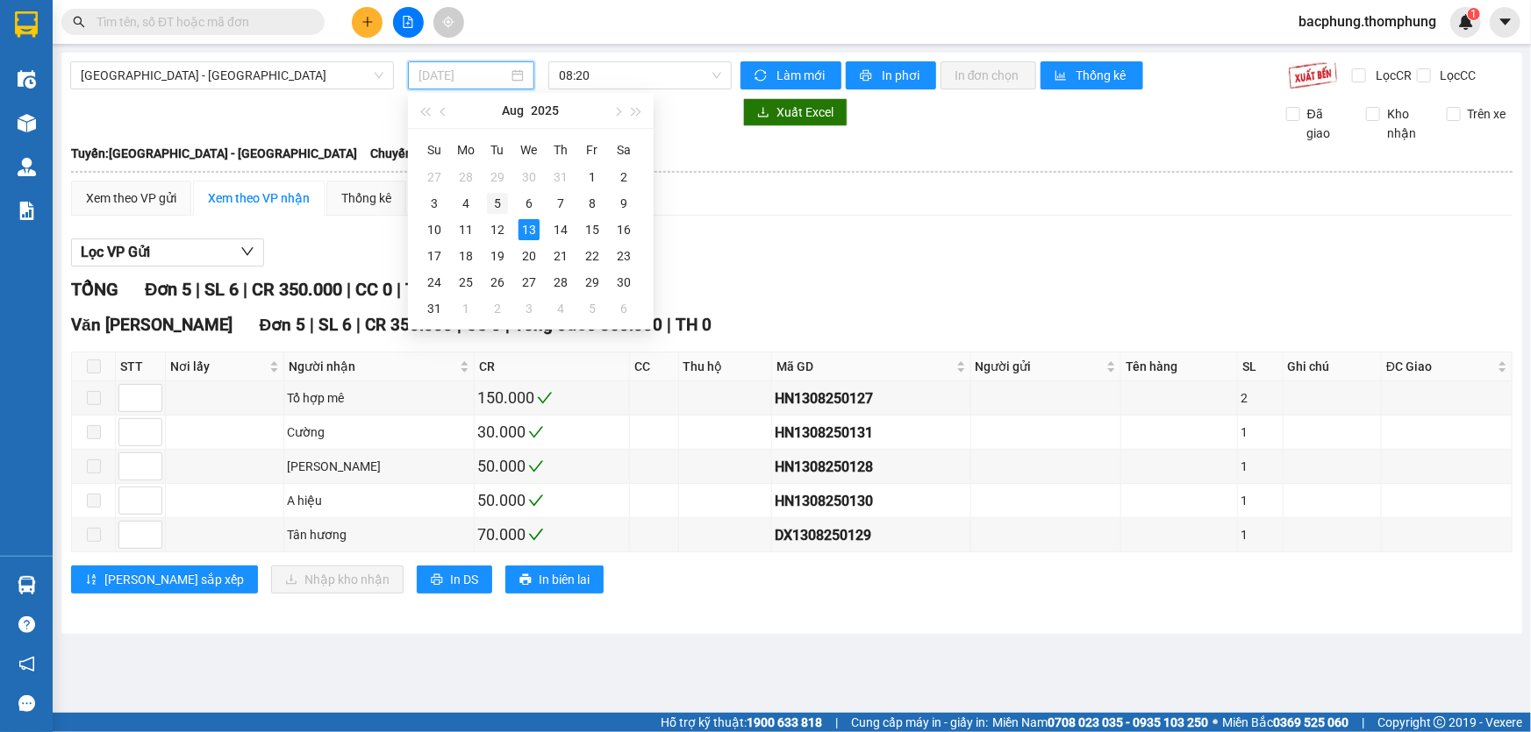
drag, startPoint x: 501, startPoint y: 229, endPoint x: 506, endPoint y: 201, distance: 28.6
click at [504, 212] on tbody "27 28 29 30 31 1 2 3 4 5 6 7 8 9 10 11 12 13 14 15 16 17 18 19 20 21 22 23 24 2…" at bounding box center [528, 243] width 221 height 158
click at [491, 225] on div "12" at bounding box center [497, 229] width 21 height 21
type input "[DATE]"
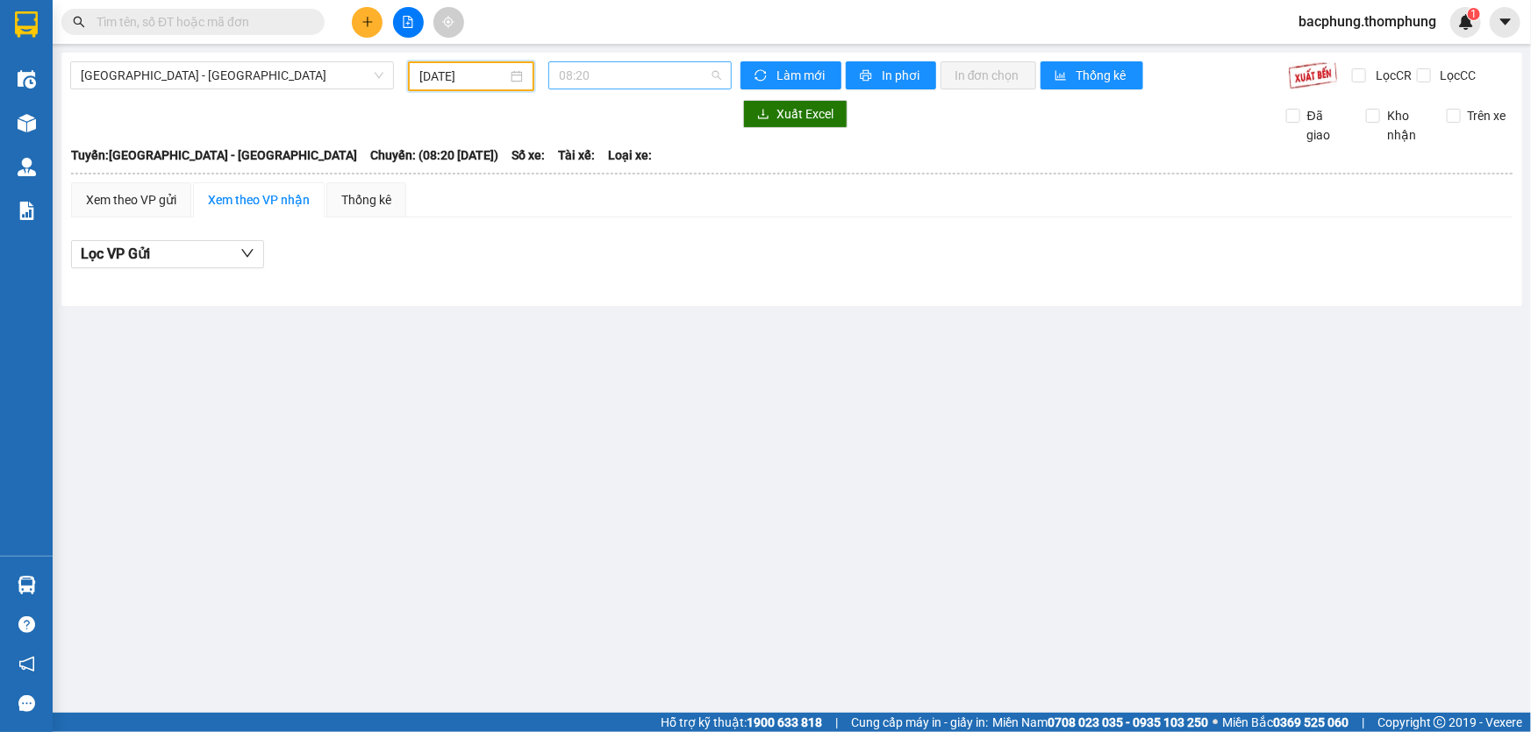
click at [605, 78] on span "08:20" at bounding box center [640, 75] width 162 height 26
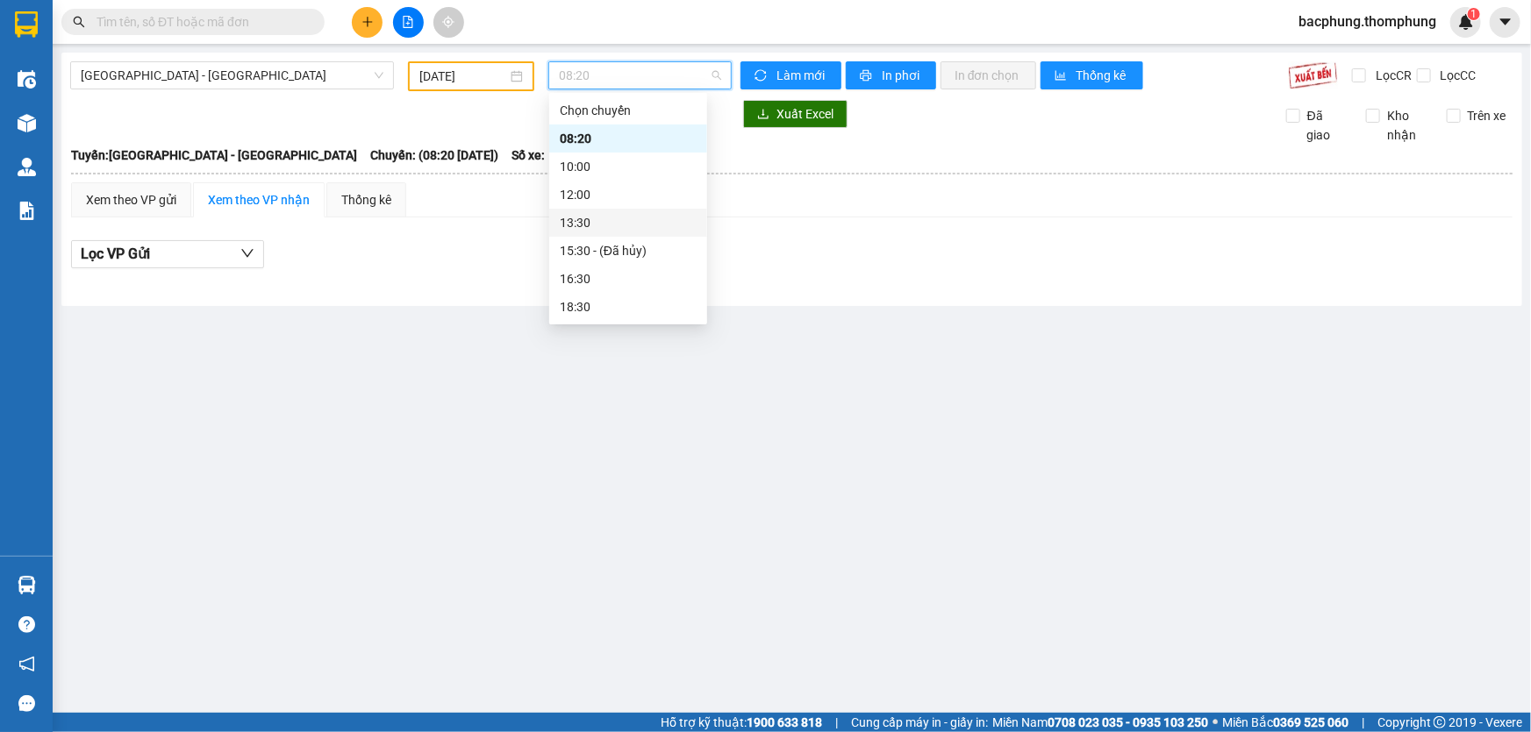
click at [600, 222] on div "13:30" at bounding box center [628, 222] width 137 height 19
